Goal: Task Accomplishment & Management: Complete application form

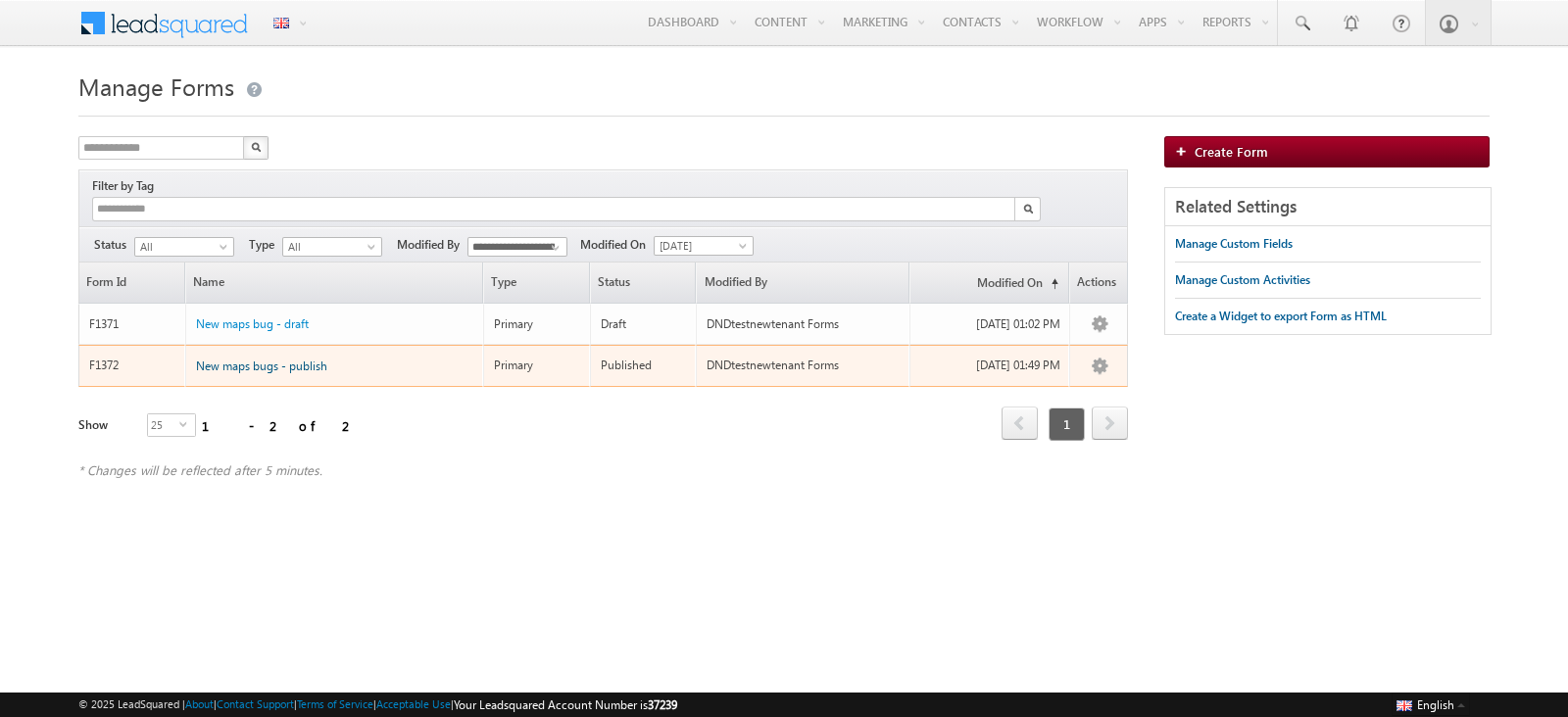
click at [300, 358] on span "New maps bugs - publish" at bounding box center [261, 365] width 131 height 15
click at [279, 358] on span "New maps bugs - publish" at bounding box center [261, 365] width 131 height 15
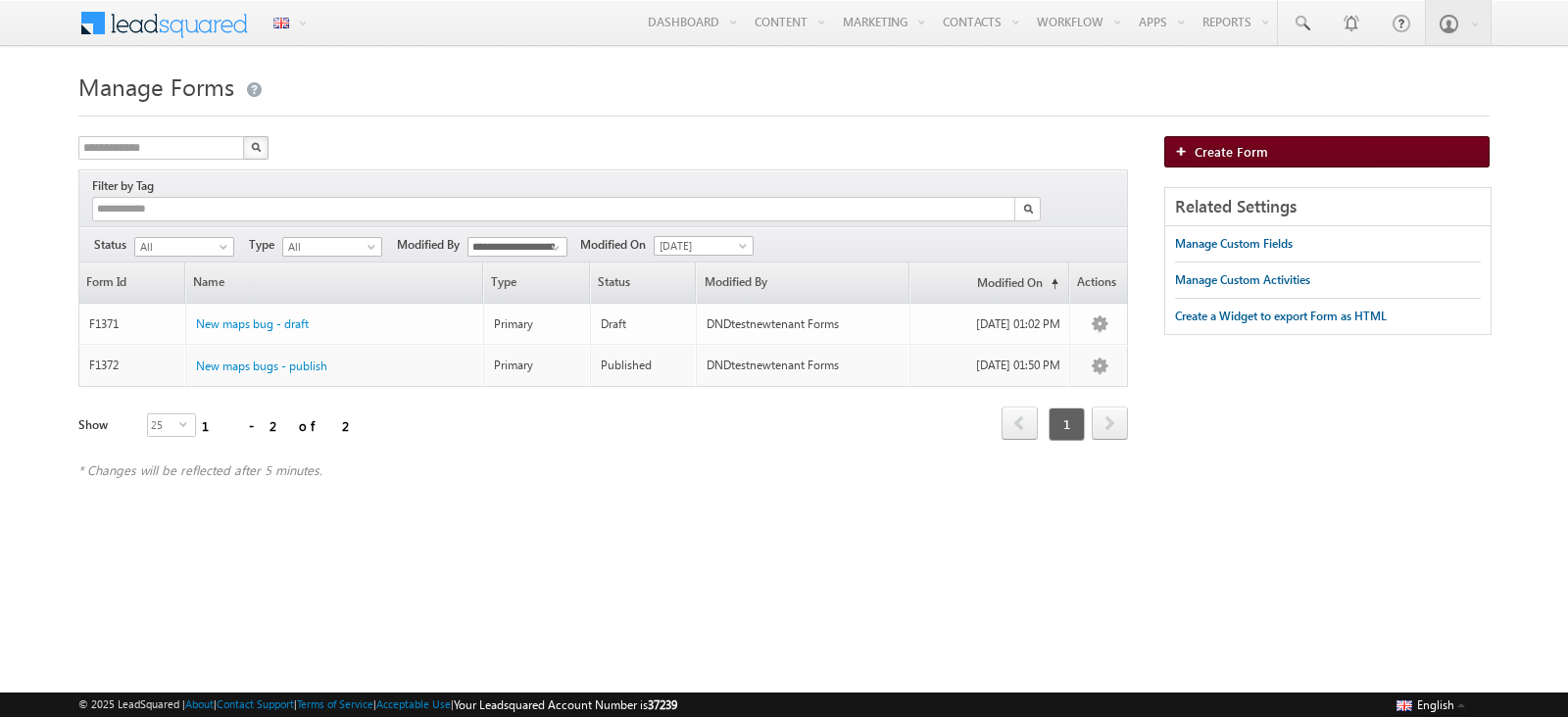
click at [1216, 155] on span "Create Form" at bounding box center [1232, 151] width 73 height 17
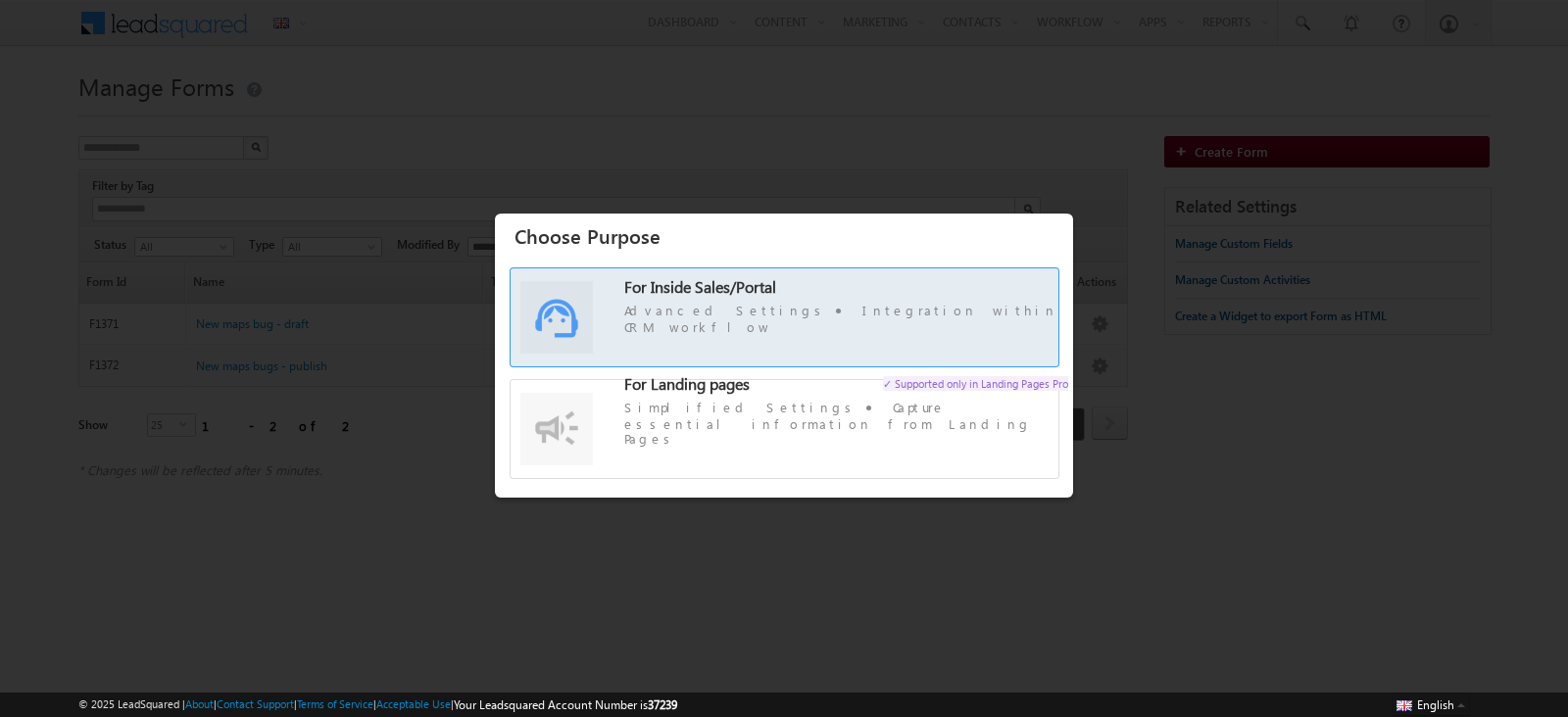
click at [892, 310] on span "For Inside Sales/Portal Advanced Settings Integration within CRM workflow" at bounding box center [847, 308] width 444 height 57
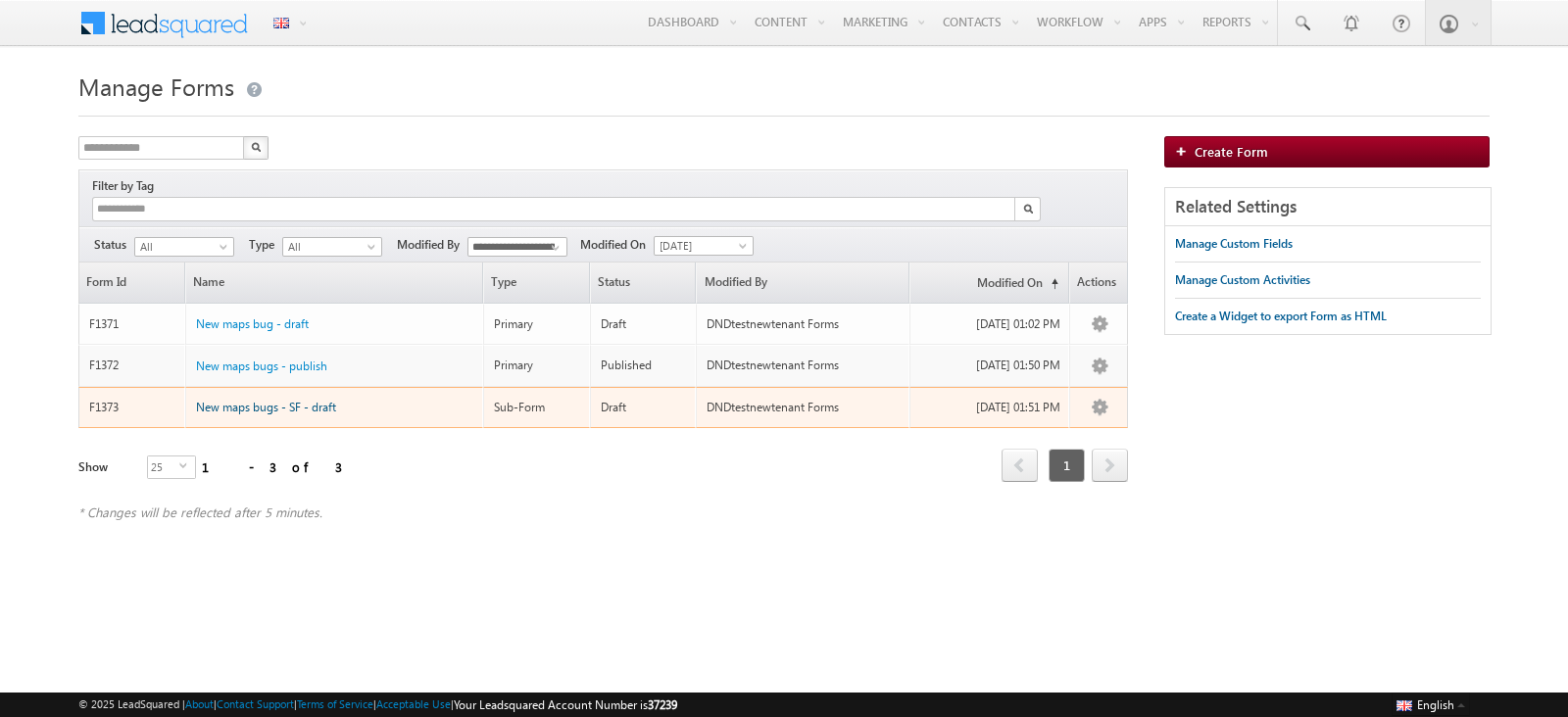
click at [307, 399] on span "New maps bugs - SF - draft" at bounding box center [266, 406] width 140 height 15
click at [306, 399] on span "New maps bugs - SF - draft" at bounding box center [266, 406] width 140 height 15
click at [280, 399] on span "New maps bugs - SF - draft" at bounding box center [266, 406] width 140 height 15
click at [289, 399] on span "New maps bugs - SF - draft" at bounding box center [266, 406] width 140 height 15
click at [1102, 511] on link "Unpublish" at bounding box center [1077, 523] width 98 height 24
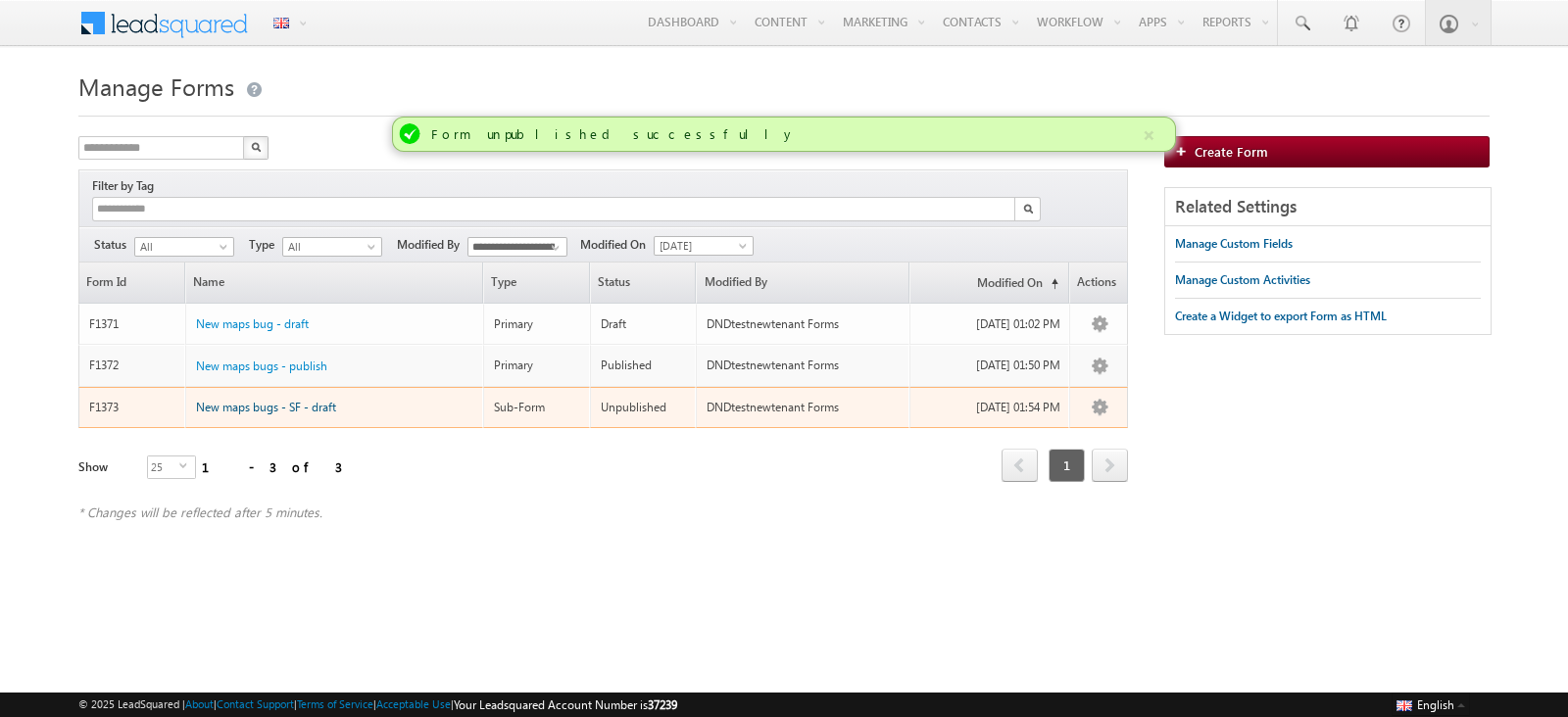
click at [330, 399] on span "New maps bugs - SF - draft" at bounding box center [266, 406] width 140 height 15
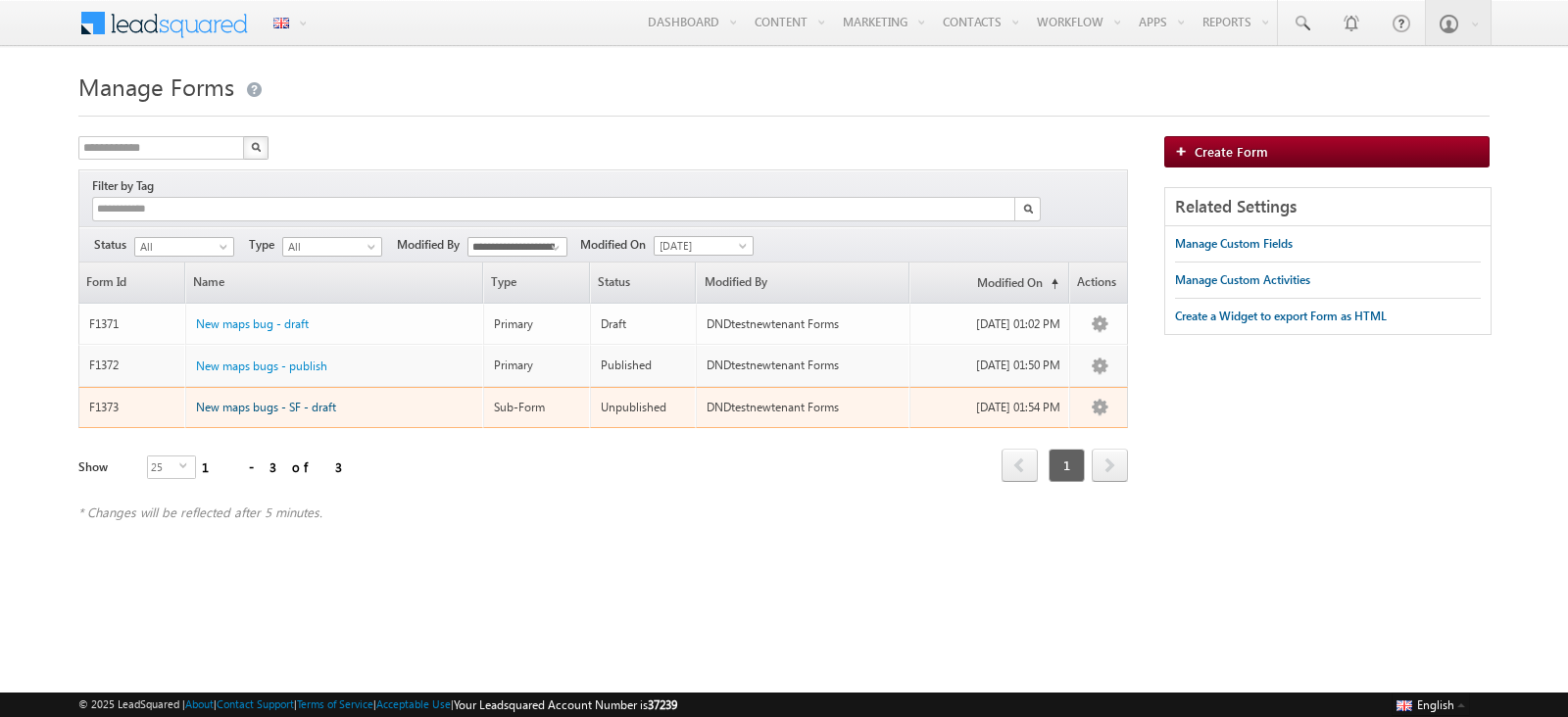
click at [330, 399] on span "New maps bugs - SF - draft" at bounding box center [266, 406] width 140 height 15
click at [326, 399] on span "New maps bugs - SF - draft" at bounding box center [266, 406] width 140 height 15
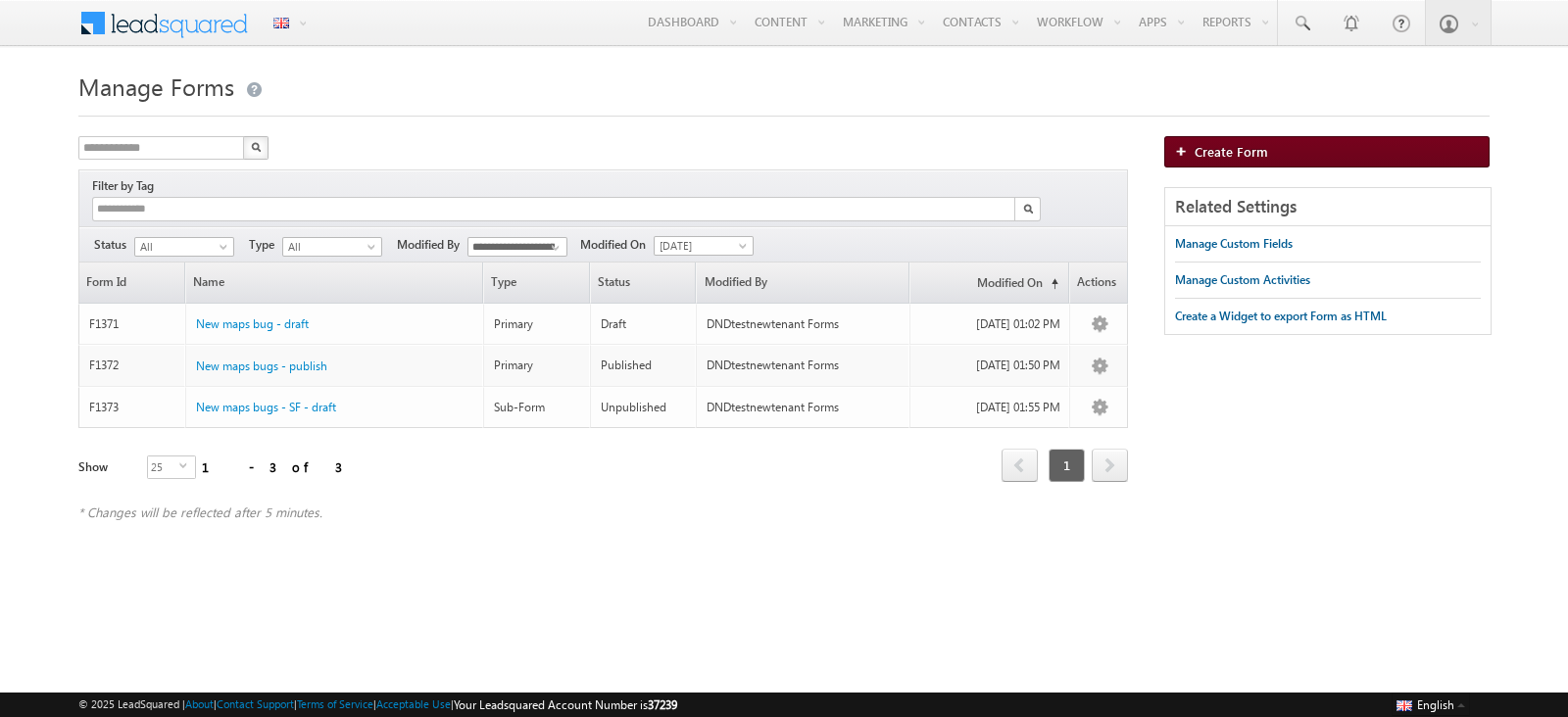
click at [1259, 154] on span "Create Form" at bounding box center [1232, 151] width 73 height 17
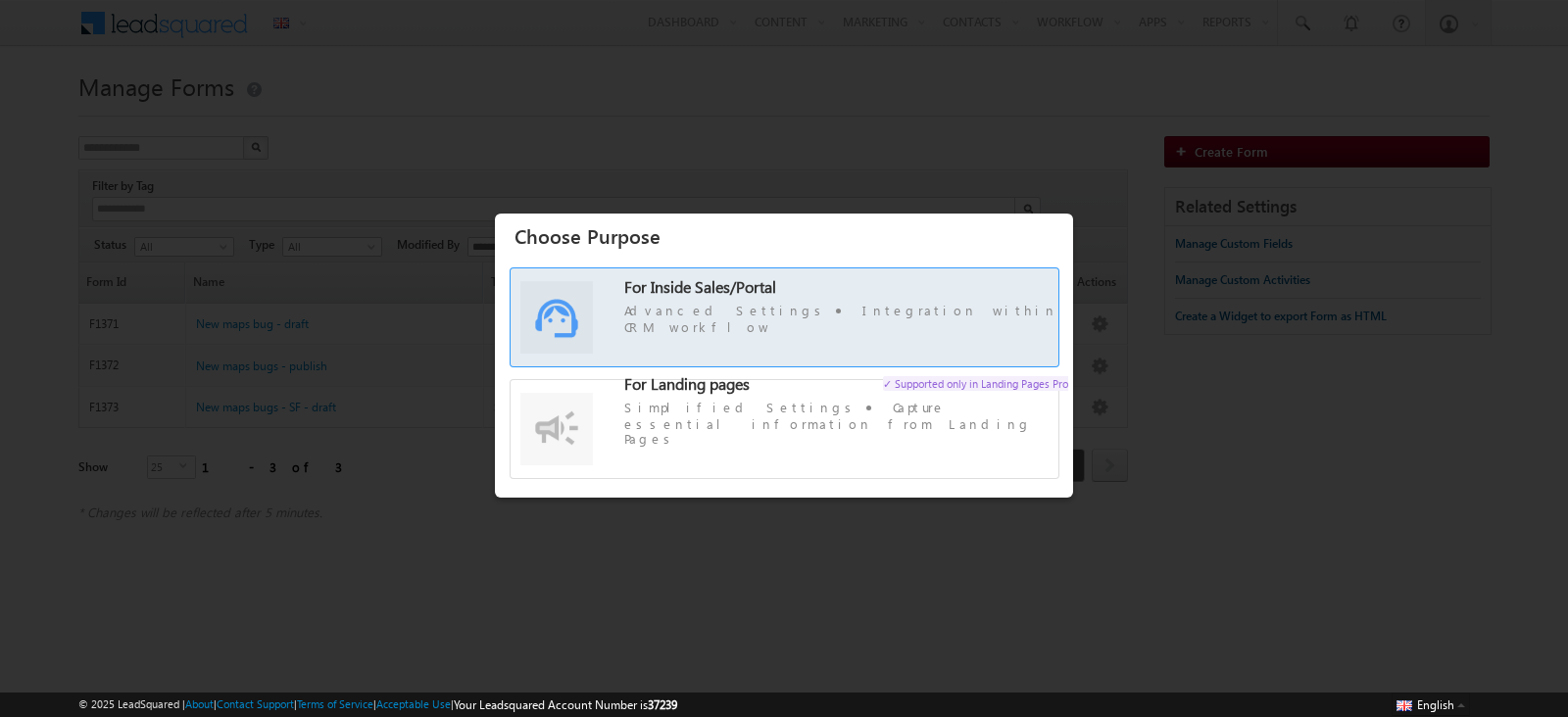
click at [760, 328] on span "Advanced Settings Integration within CRM workflow" at bounding box center [847, 318] width 444 height 33
